Goal: Task Accomplishment & Management: Manage account settings

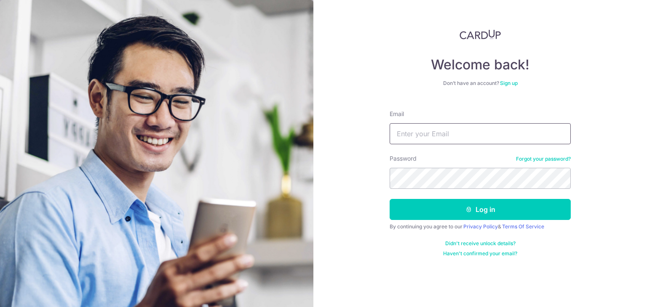
click at [464, 131] on input "Email" at bounding box center [480, 133] width 181 height 21
type input "[EMAIL_ADDRESS][DOMAIN_NAME]"
click at [390, 199] on button "Log in" at bounding box center [480, 209] width 181 height 21
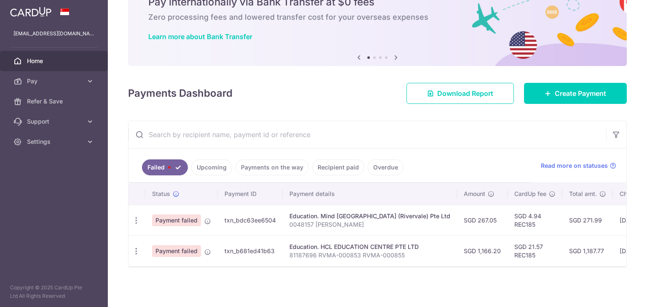
scroll to position [45, 0]
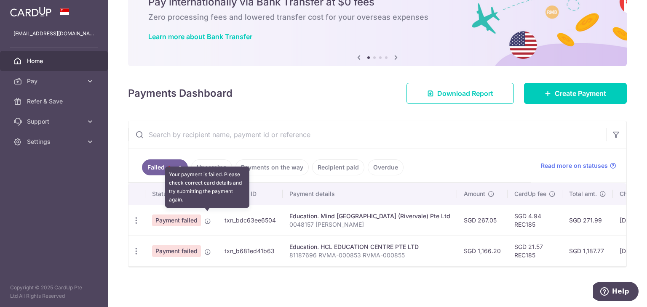
click at [206, 219] on icon at bounding box center [207, 221] width 7 height 7
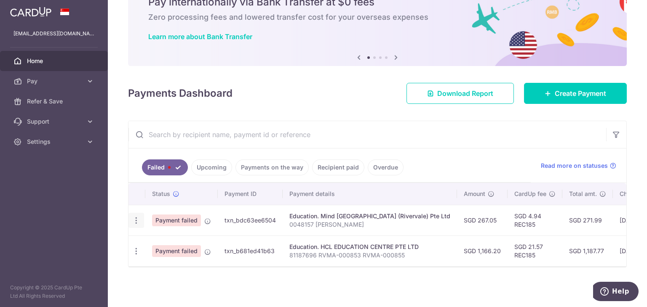
click at [134, 216] on icon "button" at bounding box center [136, 220] width 9 height 9
click at [167, 240] on span "Update payment" at bounding box center [180, 244] width 57 height 10
radio input "true"
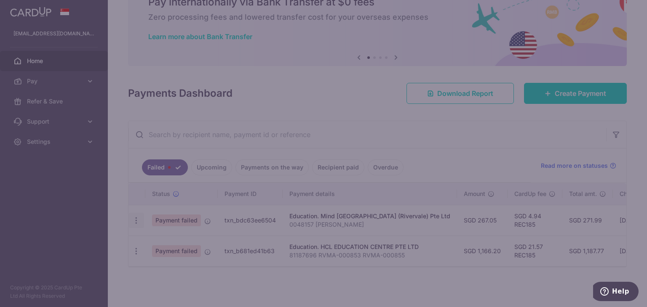
type input "267.05"
type input "0048157 Chloe Loh"
type input "REC185"
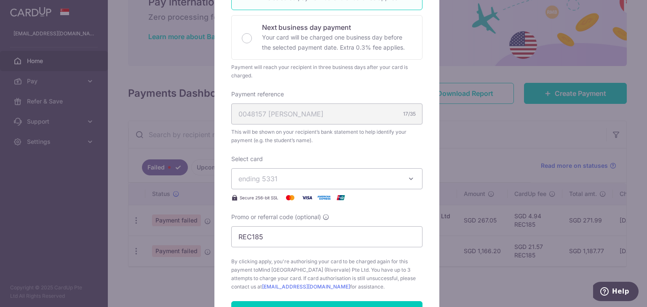
scroll to position [211, 0]
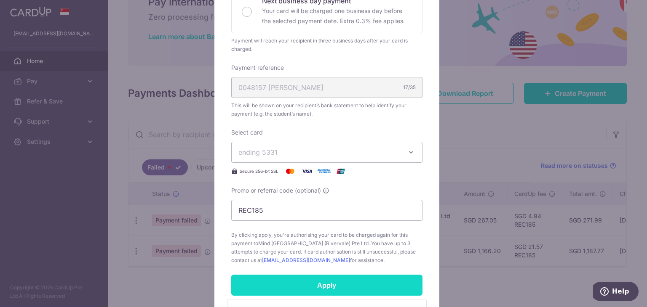
click at [360, 282] on input "Apply" at bounding box center [326, 285] width 191 height 21
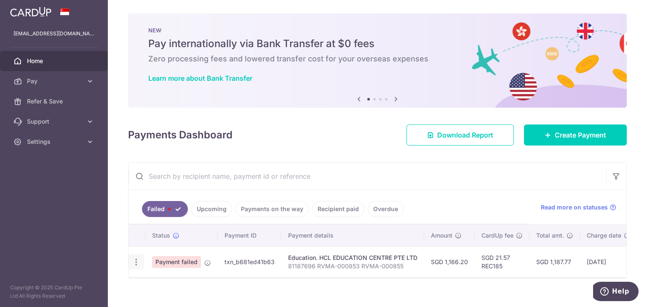
click at [138, 259] on icon "button" at bounding box center [136, 262] width 9 height 9
click at [177, 285] on span "Update payment" at bounding box center [180, 285] width 57 height 10
radio input "true"
type input "1,166.20"
type input "81187696 RVMA-000853 RVMA-000855"
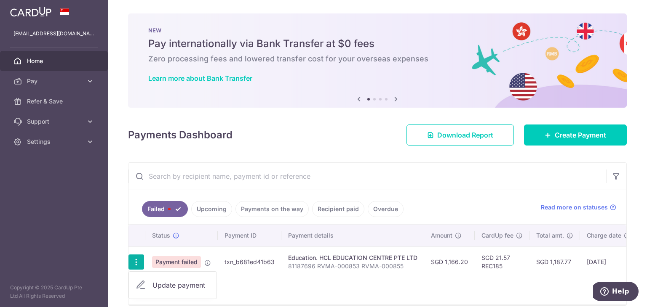
type input "REC185"
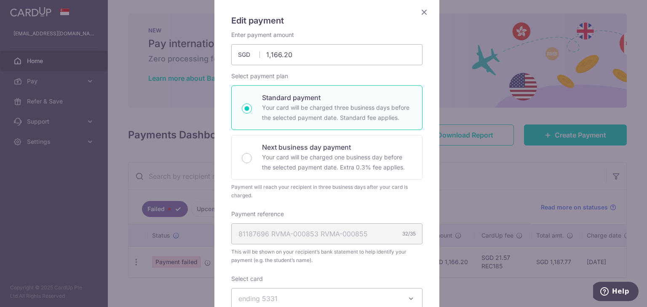
scroll to position [253, 0]
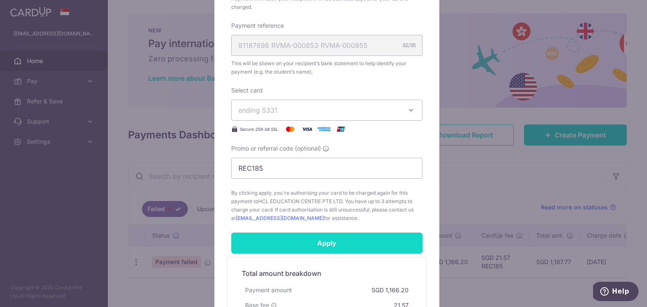
click at [309, 243] on input "Apply" at bounding box center [326, 243] width 191 height 21
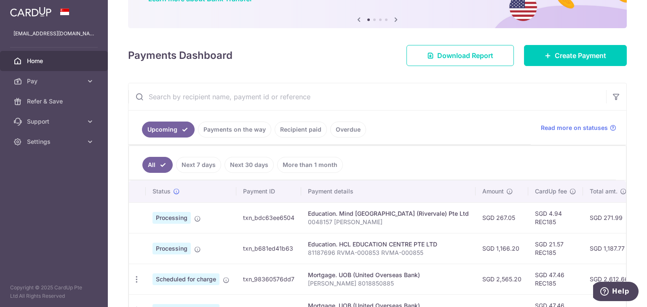
scroll to position [77, 0]
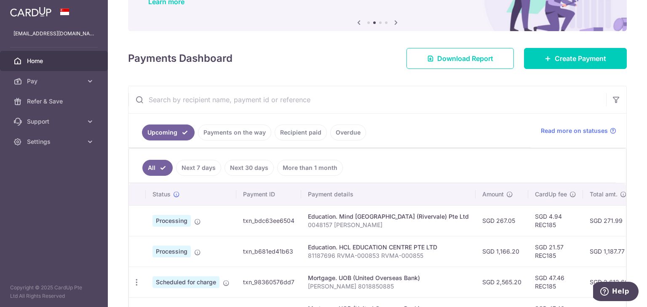
click at [220, 135] on link "Payments on the way" at bounding box center [234, 133] width 73 height 16
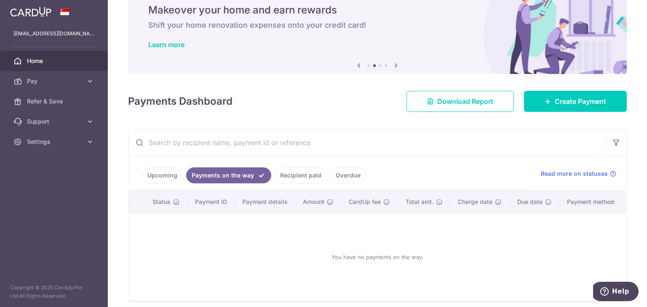
scroll to position [67, 0]
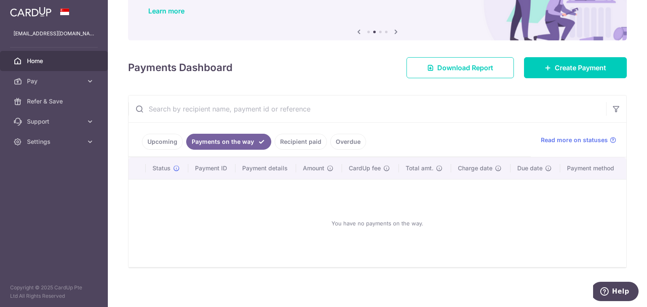
click at [171, 139] on link "Upcoming" at bounding box center [162, 142] width 41 height 16
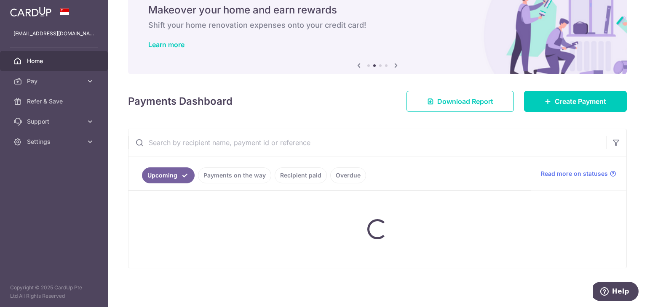
scroll to position [77, 0]
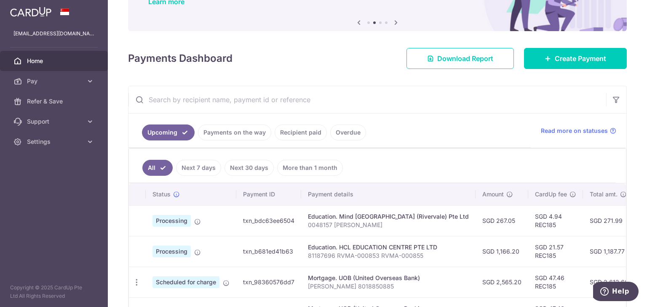
click at [206, 164] on link "Next 7 days" at bounding box center [198, 168] width 45 height 16
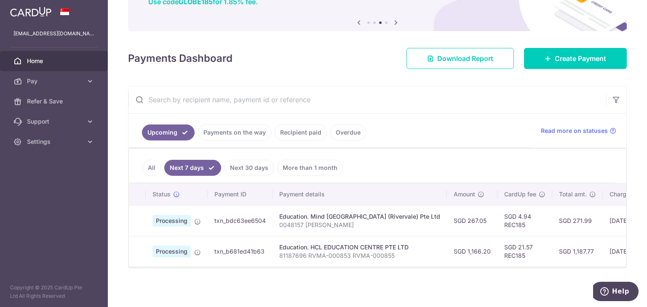
scroll to position [80, 0]
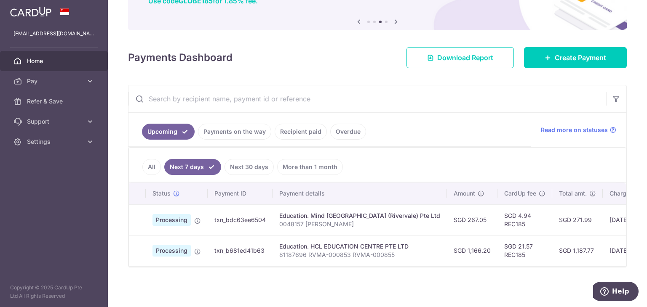
click at [252, 160] on link "Next 30 days" at bounding box center [248, 167] width 49 height 16
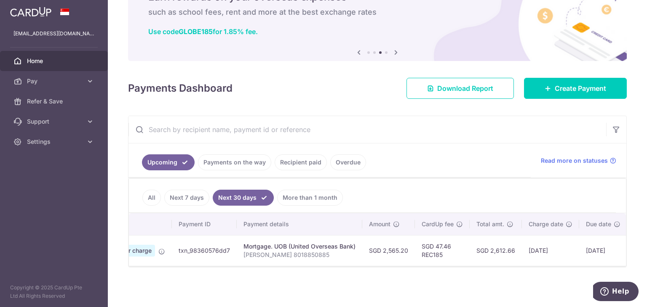
scroll to position [0, 0]
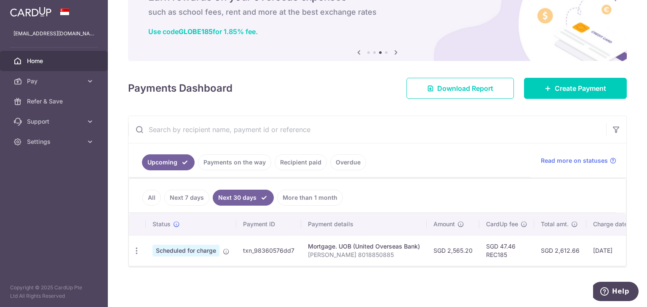
click at [153, 196] on link "All" at bounding box center [151, 198] width 19 height 16
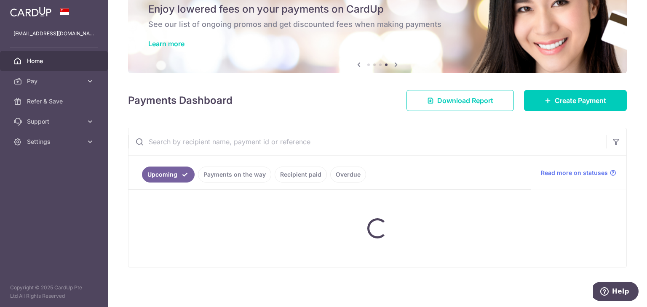
scroll to position [34, 0]
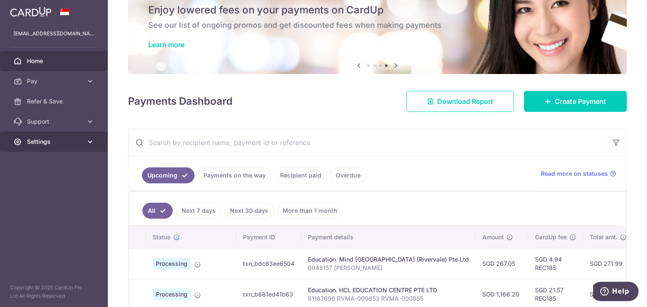
click at [89, 142] on icon at bounding box center [90, 142] width 8 height 8
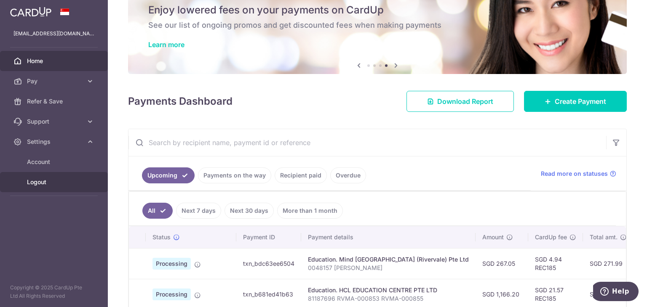
click at [45, 182] on span "Logout" at bounding box center [55, 182] width 56 height 8
